Goal: Task Accomplishment & Management: Manage account settings

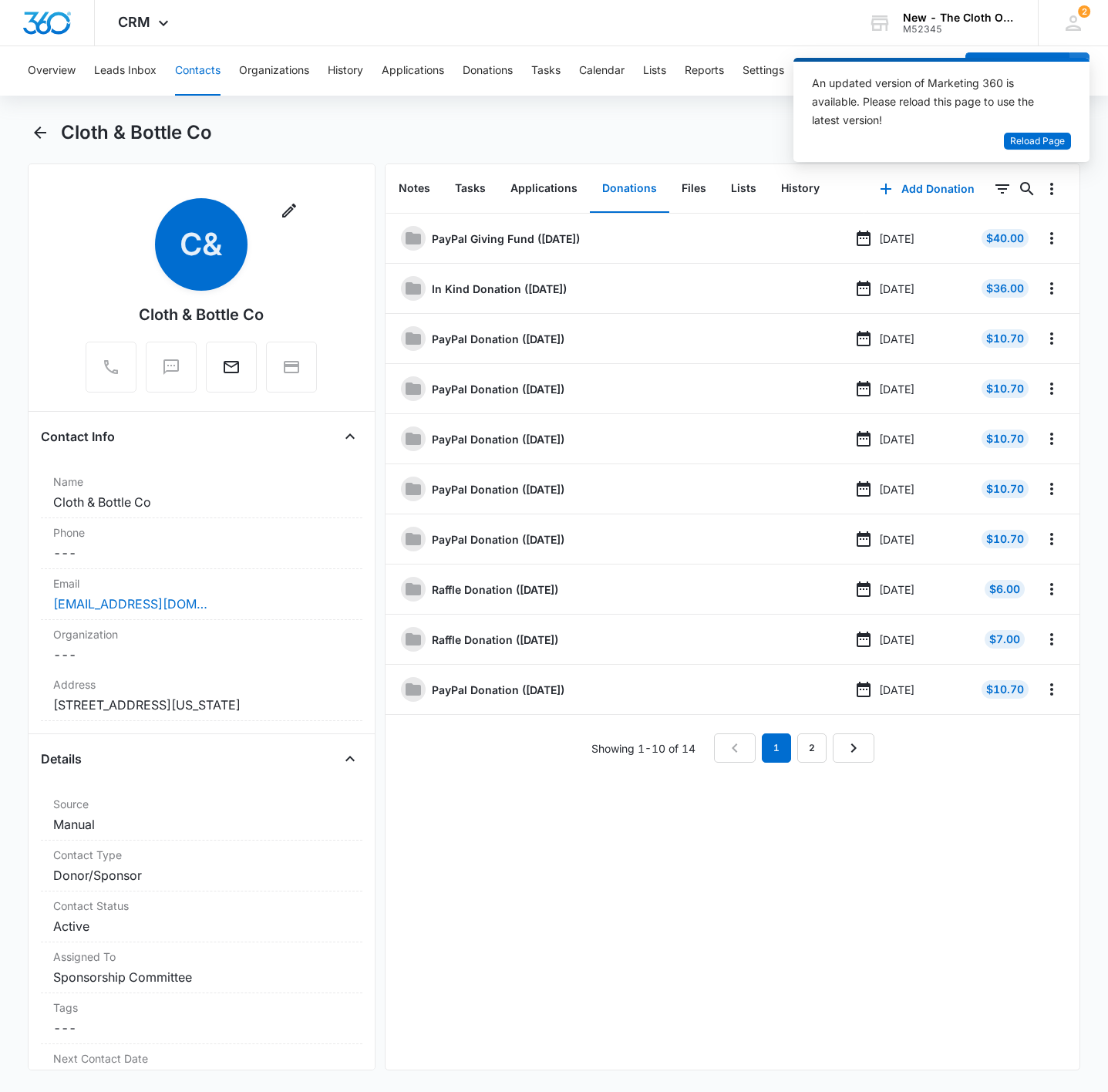
click at [1021, 153] on div "An updated version of Marketing 360 is available. Please reload this page to us…" at bounding box center [941, 109] width 296 height 104
click at [1022, 139] on span "Reload Page" at bounding box center [1037, 142] width 55 height 14
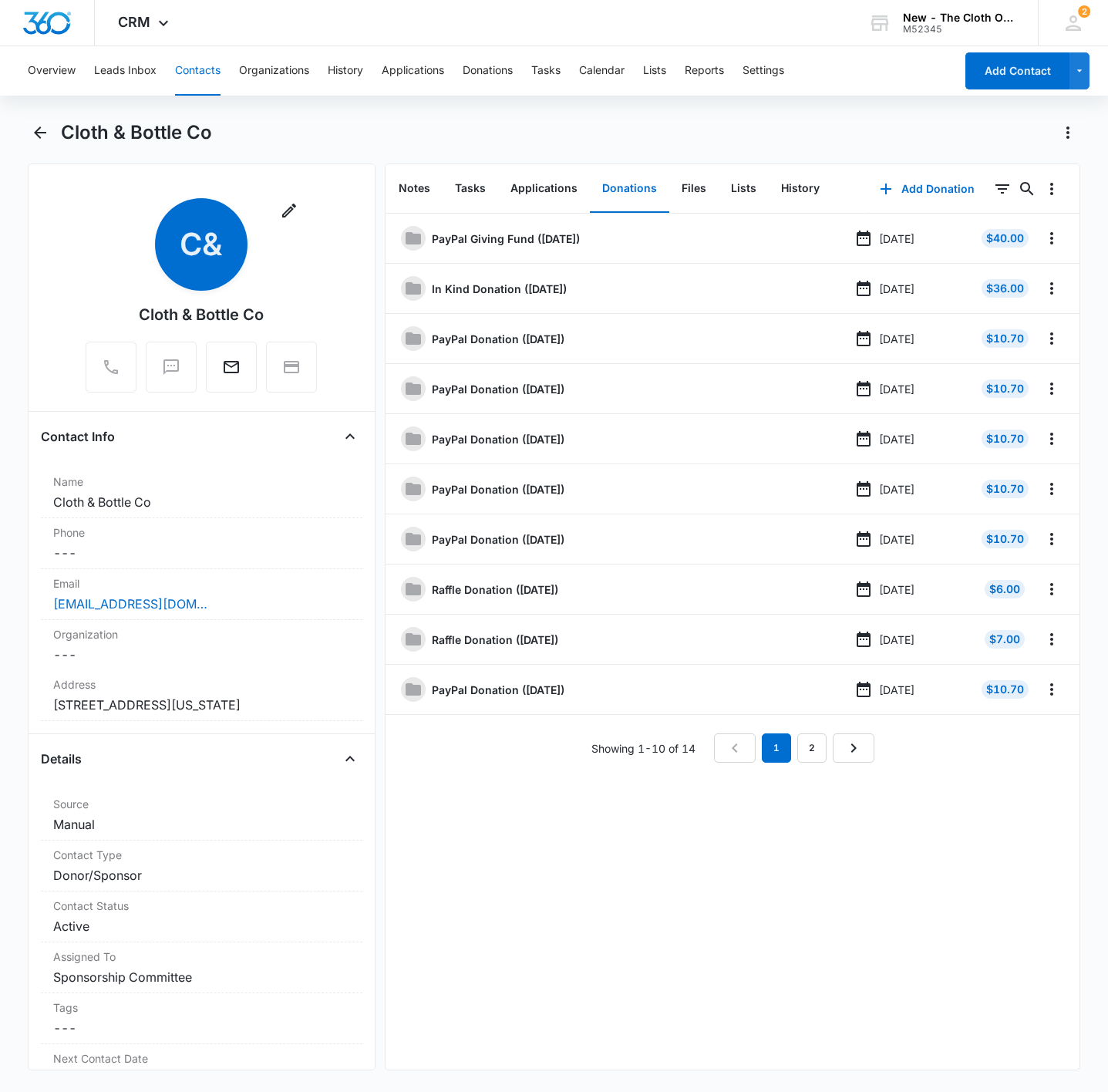
click at [205, 72] on button "Contacts" at bounding box center [197, 71] width 46 height 49
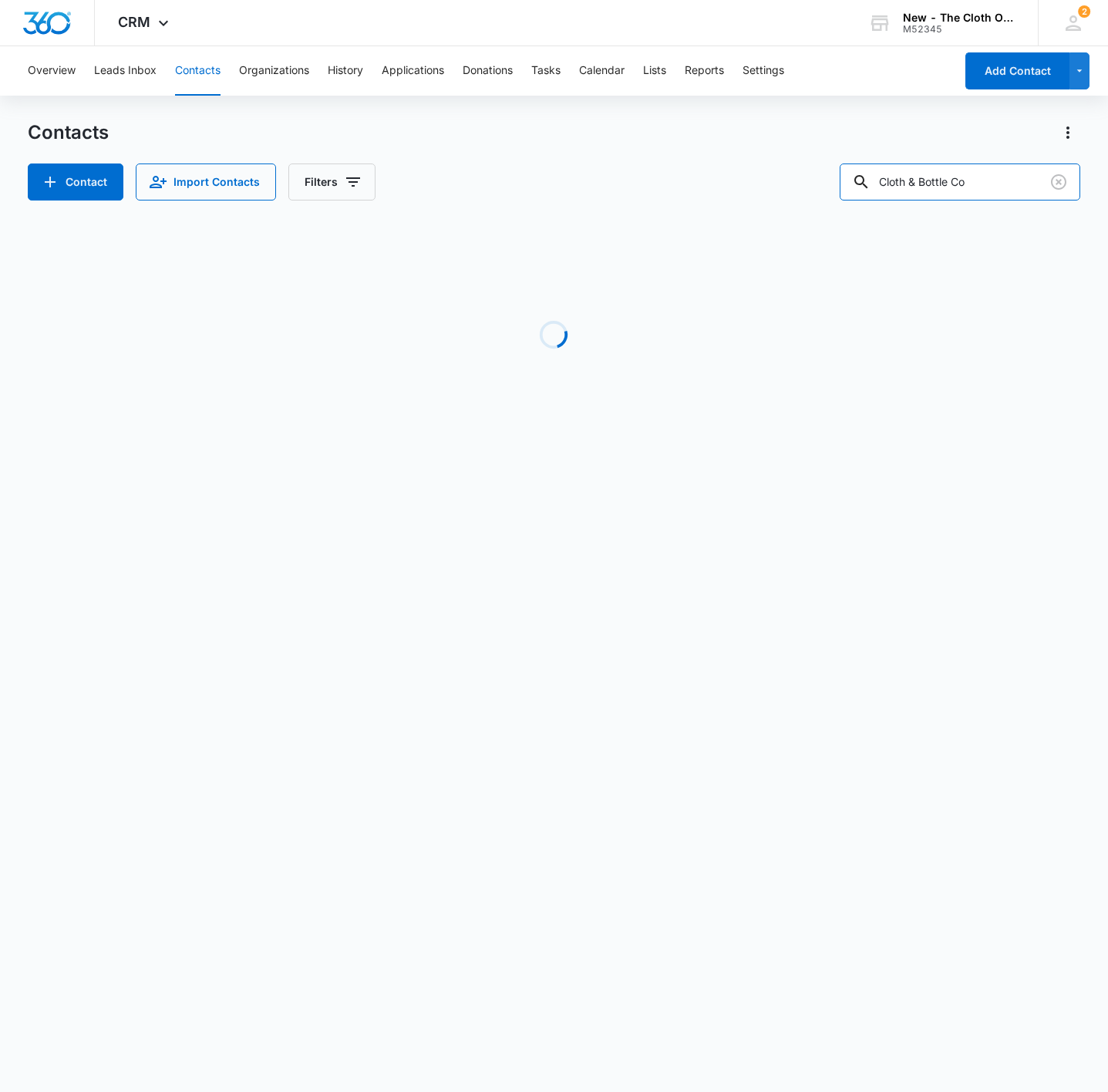
drag, startPoint x: 1014, startPoint y: 184, endPoint x: 720, endPoint y: 167, distance: 294.5
click at [734, 164] on div "Contact Import Contacts Filters Cloth & Bottle Co" at bounding box center [554, 181] width 1052 height 37
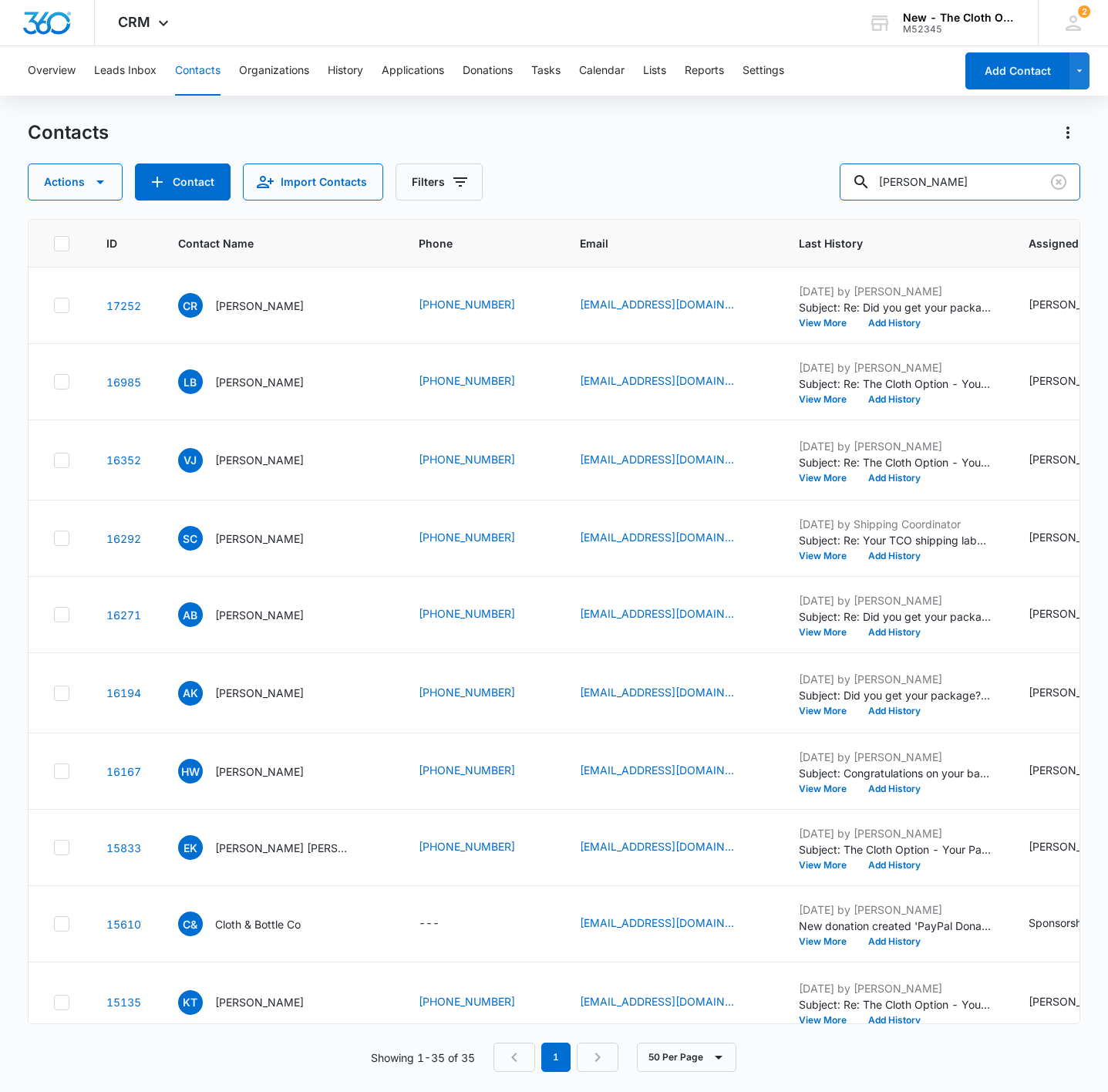
type input "[PERSON_NAME]"
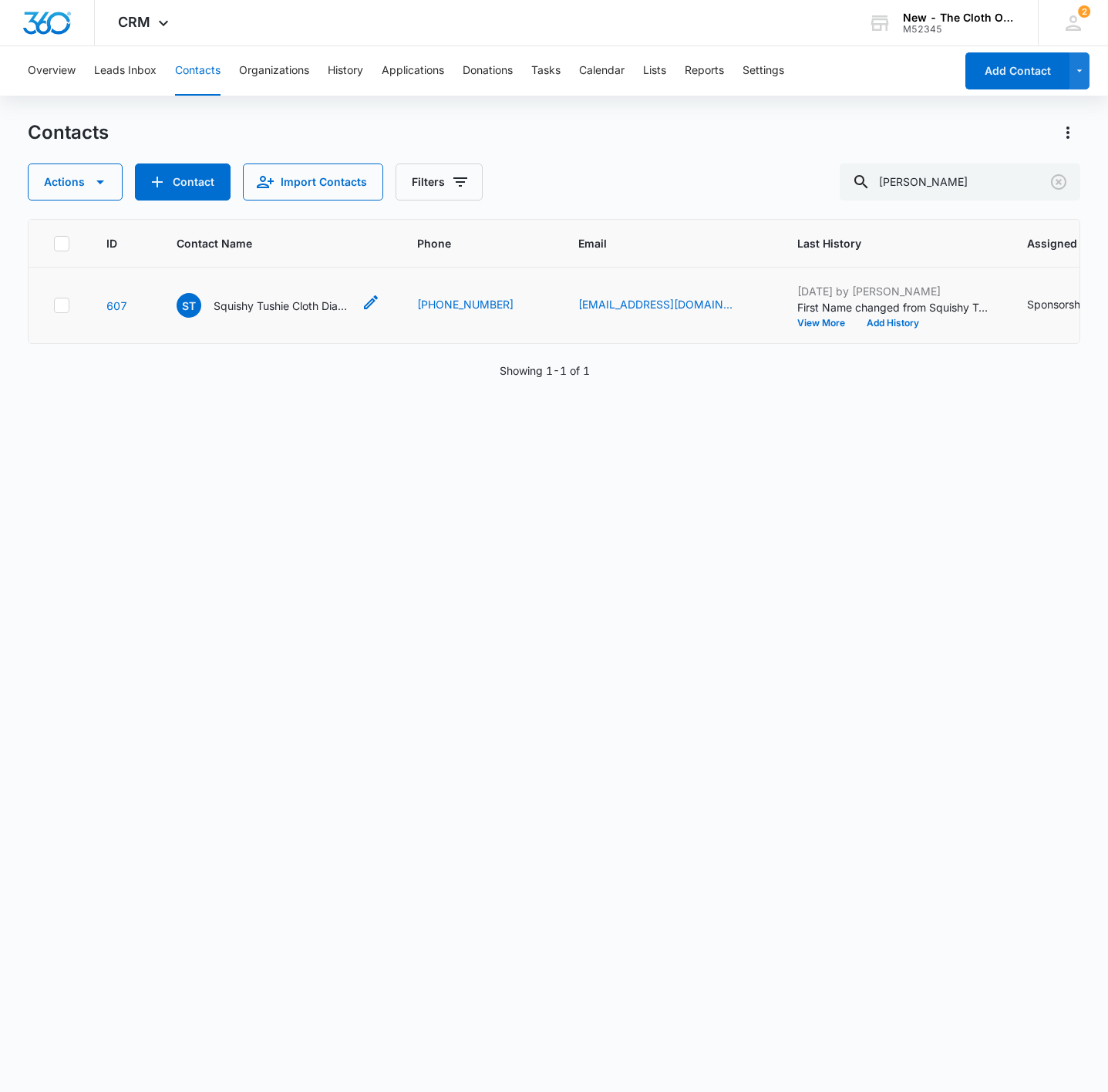
click at [265, 301] on p "Squishy Tushie Cloth Diapers" at bounding box center [283, 306] width 139 height 16
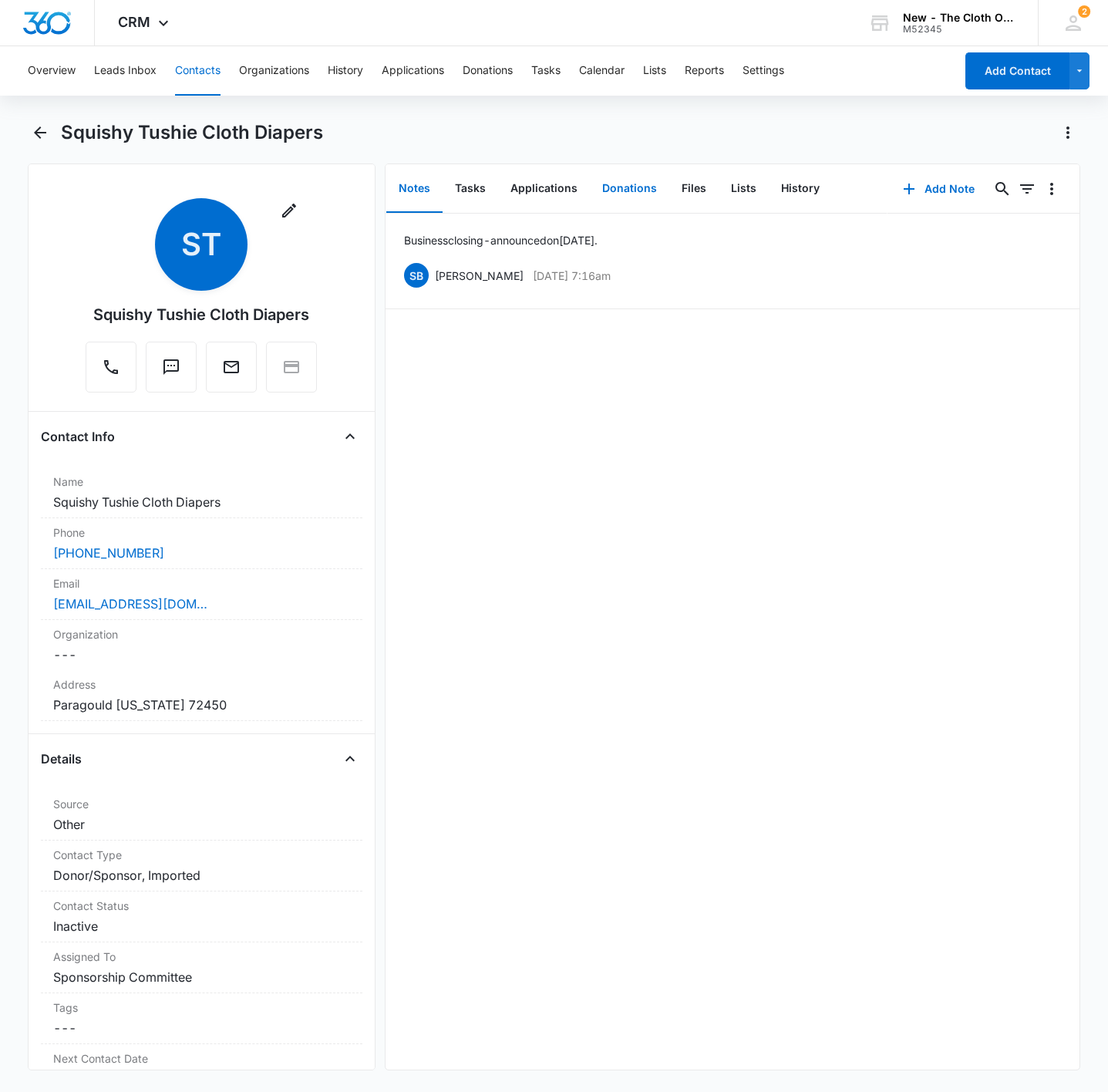
click at [624, 181] on button "Donations" at bounding box center [629, 188] width 80 height 48
click at [265, 590] on label "Email" at bounding box center [201, 583] width 297 height 16
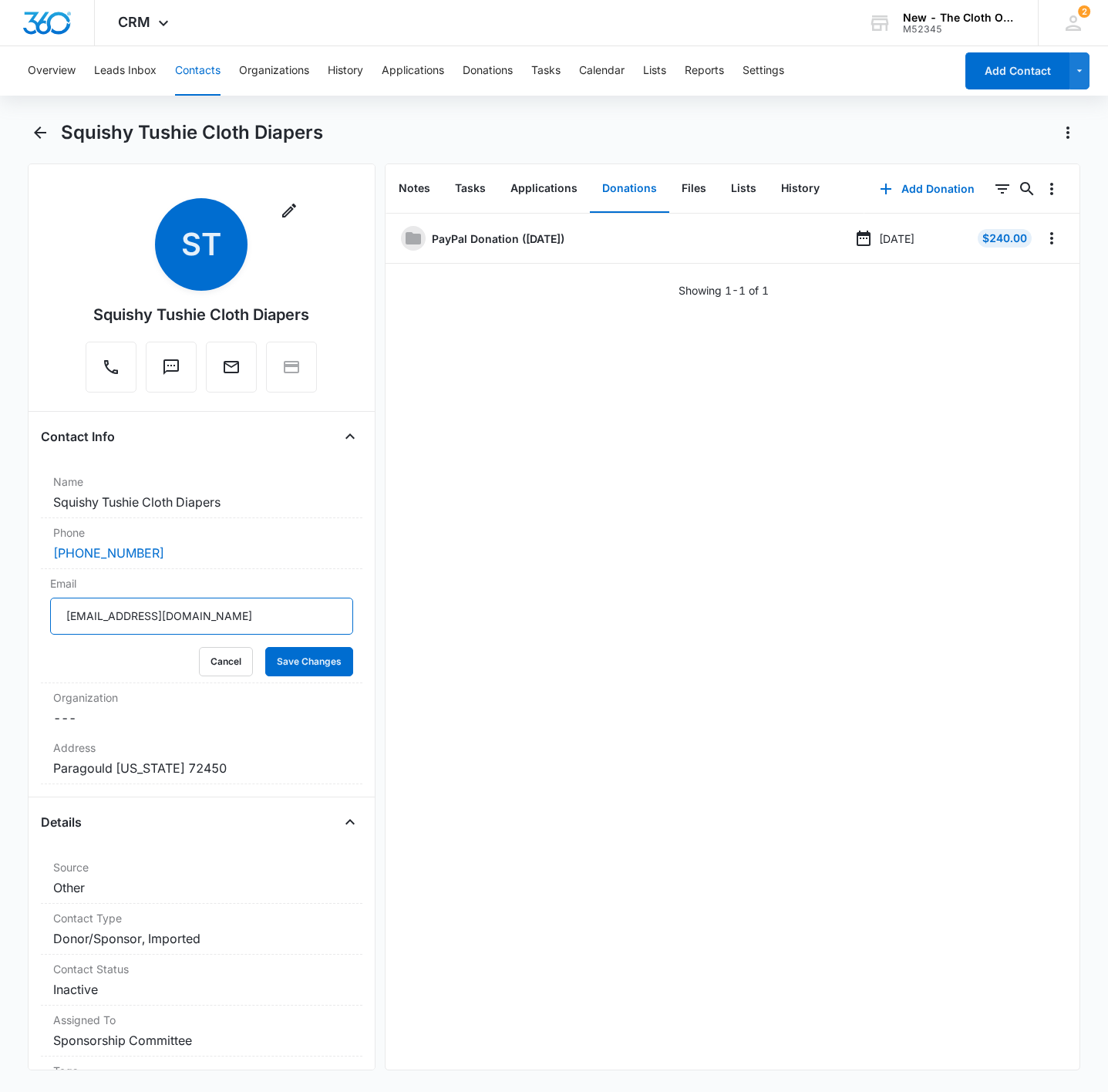
click at [271, 622] on input "[EMAIL_ADDRESS][DOMAIN_NAME]" at bounding box center [202, 616] width 303 height 37
click at [211, 665] on button "Cancel" at bounding box center [226, 661] width 54 height 30
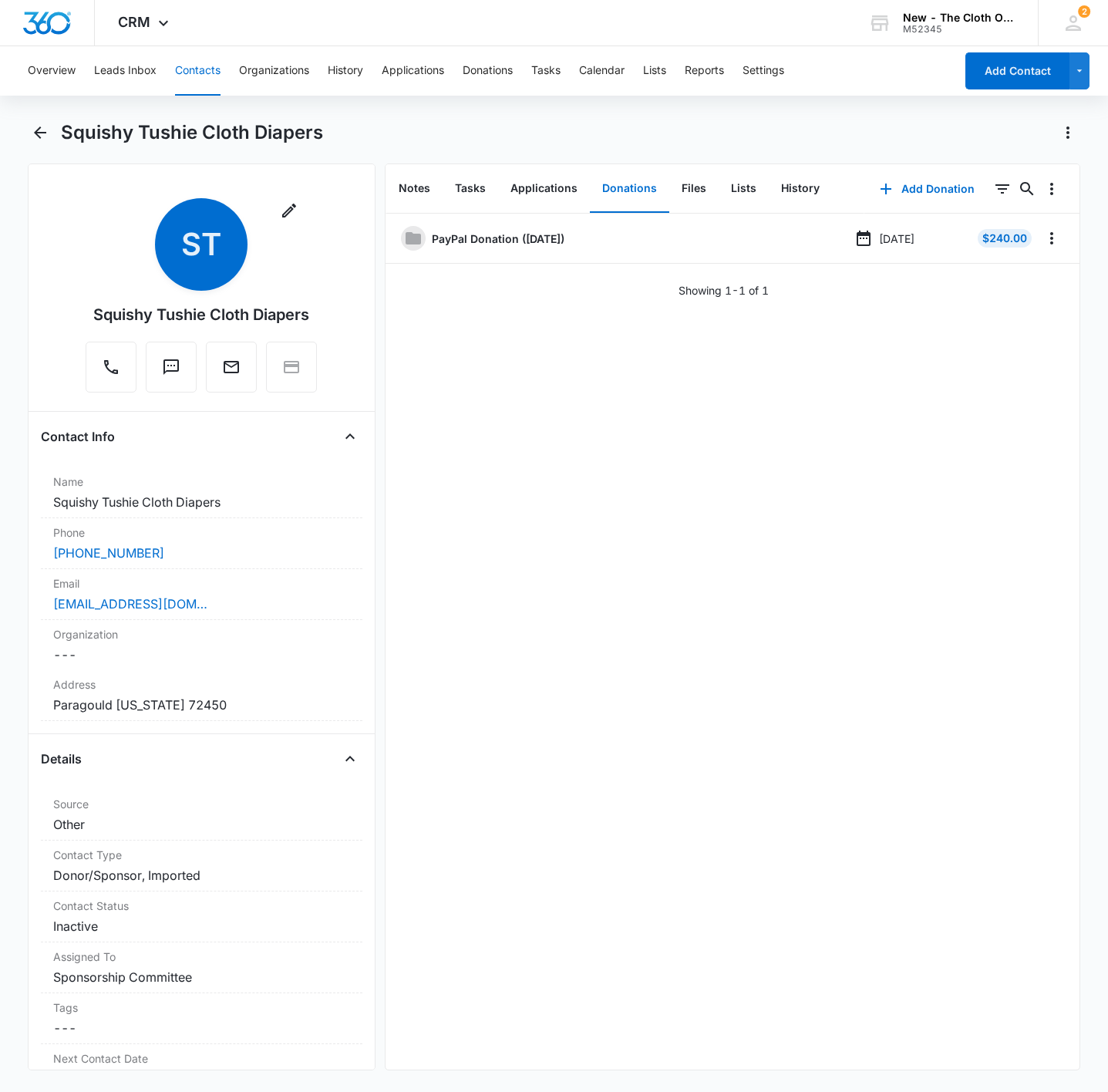
click at [615, 641] on div "PayPal Donation ([DATE]) [DATE] $240.00 Showing 1-1 of 1" at bounding box center [732, 642] width 694 height 856
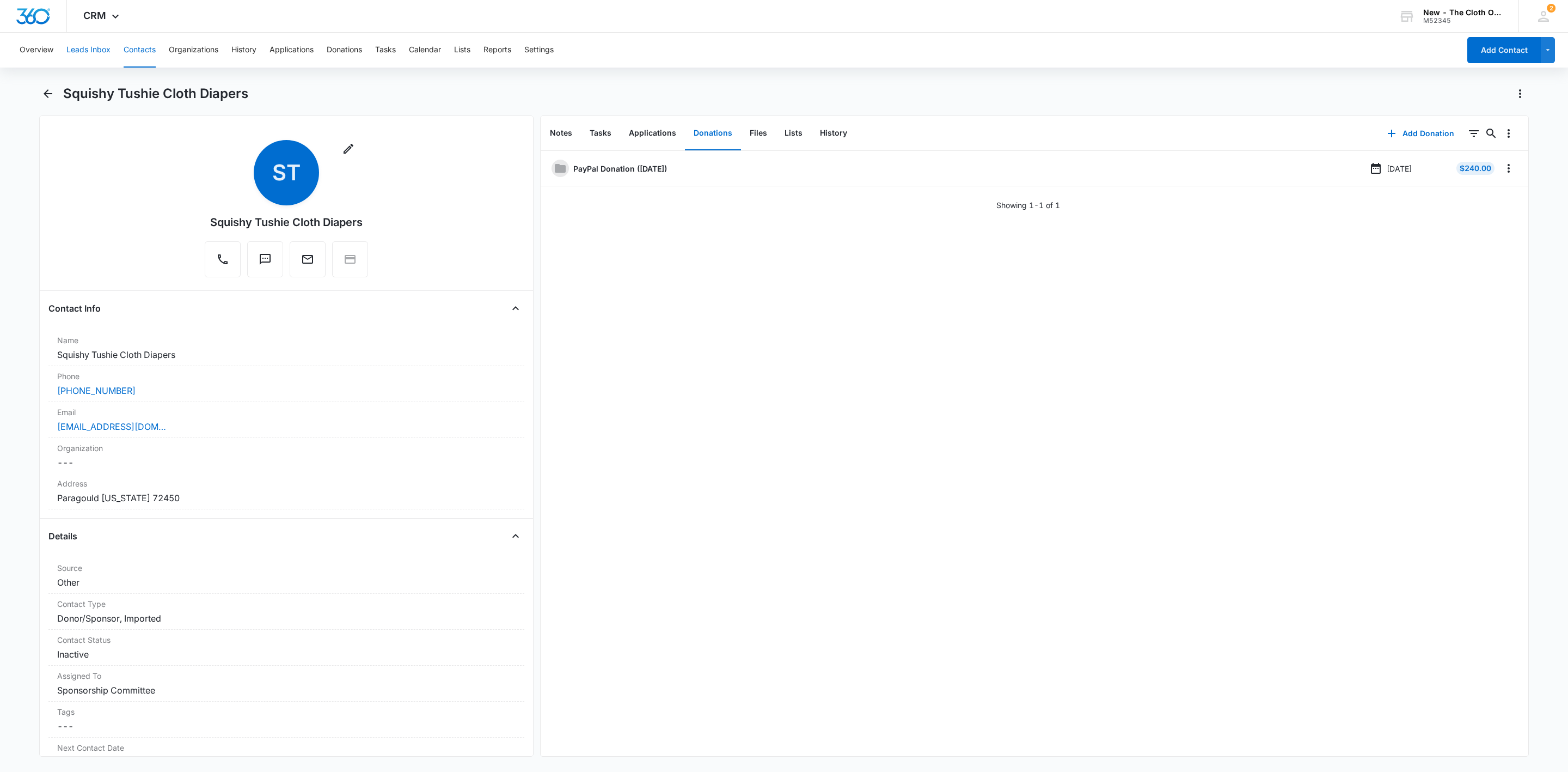
click at [84, 48] on button "Leads Inbox" at bounding box center [89, 50] width 44 height 35
